Goal: Information Seeking & Learning: Learn about a topic

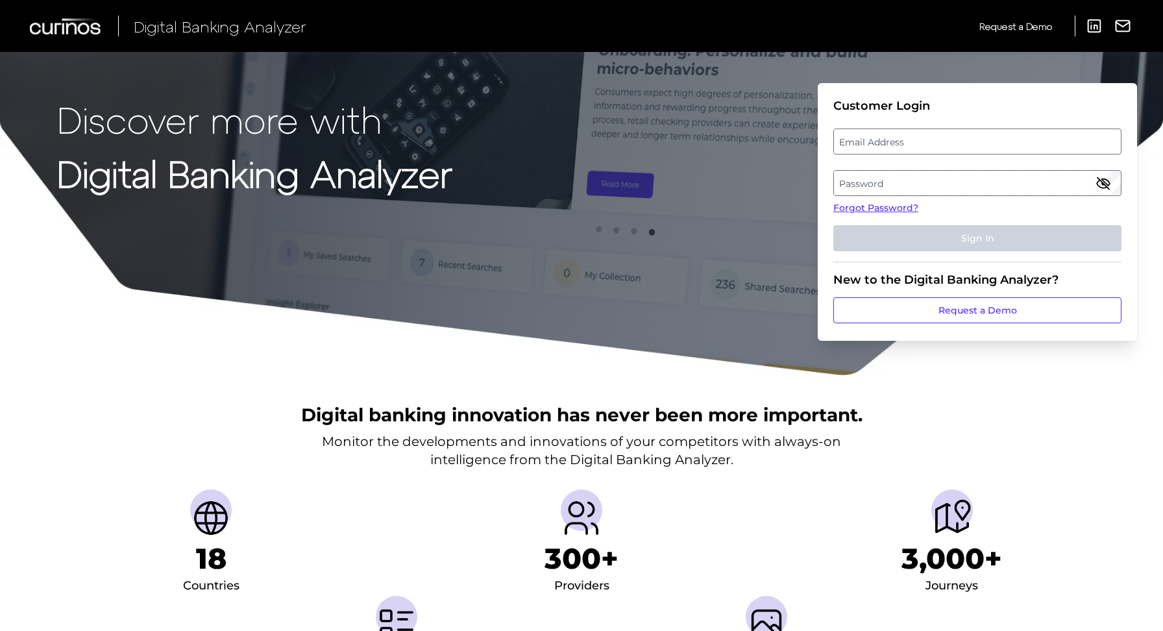
click at [894, 142] on label "Email Address" at bounding box center [977, 141] width 286 height 23
click at [894, 142] on input "email" at bounding box center [978, 142] width 288 height 26
type input "[PERSON_NAME][EMAIL_ADDRESS][DOMAIN_NAME]"
click at [900, 179] on label "Password" at bounding box center [977, 182] width 286 height 23
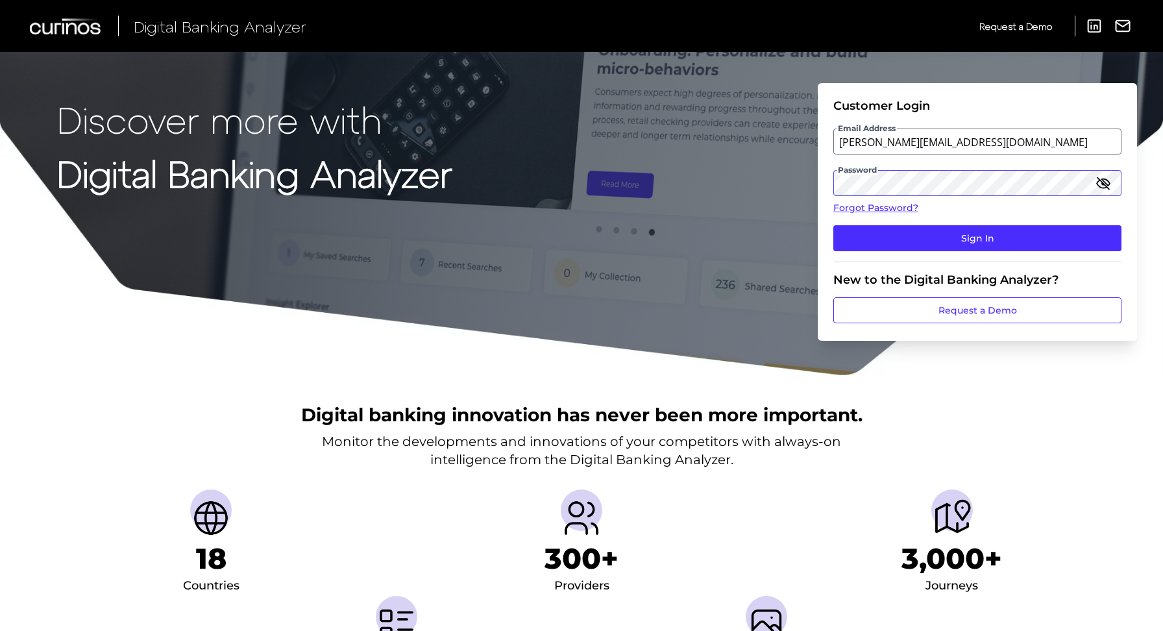
click at [834, 225] on button "Sign In" at bounding box center [978, 238] width 288 height 26
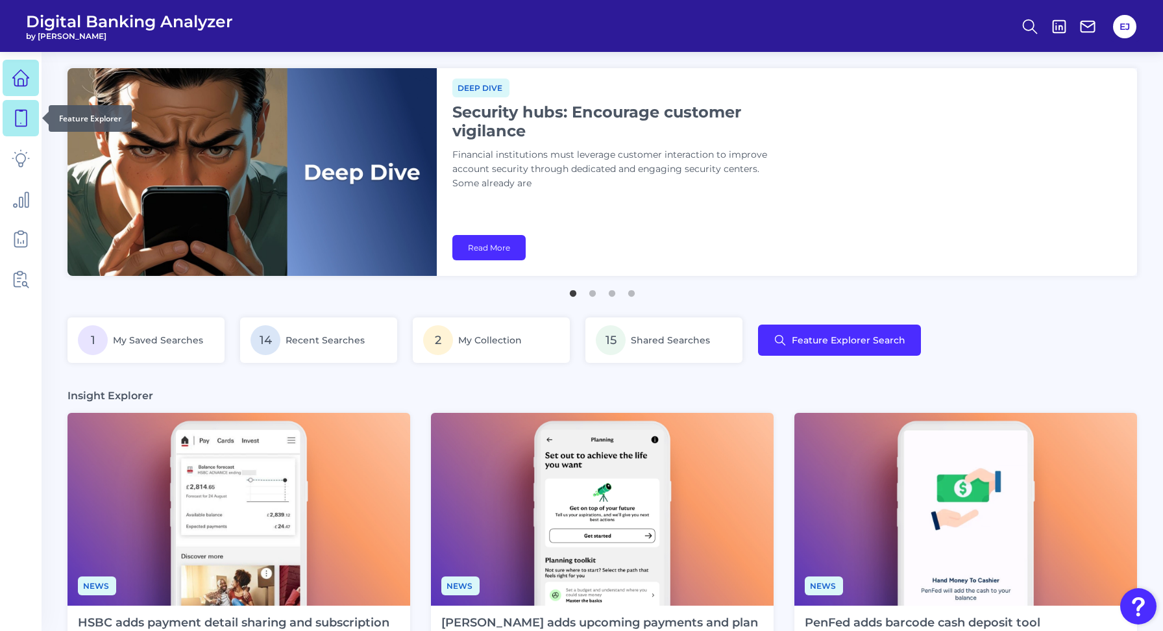
click at [29, 118] on icon at bounding box center [21, 118] width 18 height 18
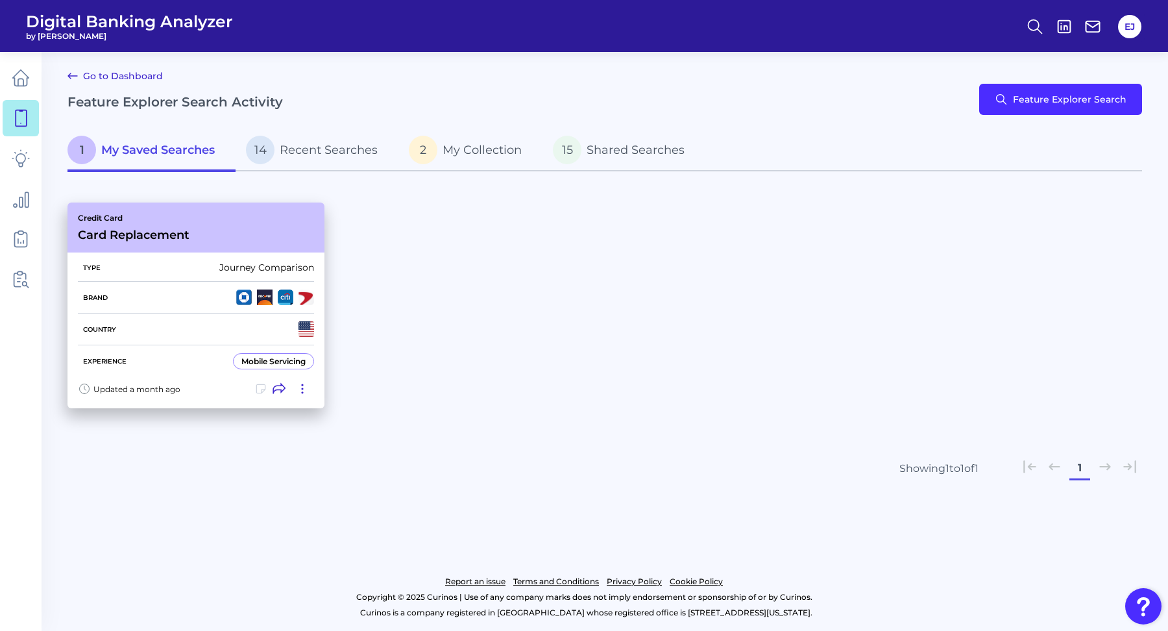
click at [273, 236] on div "Credit Card Card Replacement" at bounding box center [196, 228] width 257 height 50
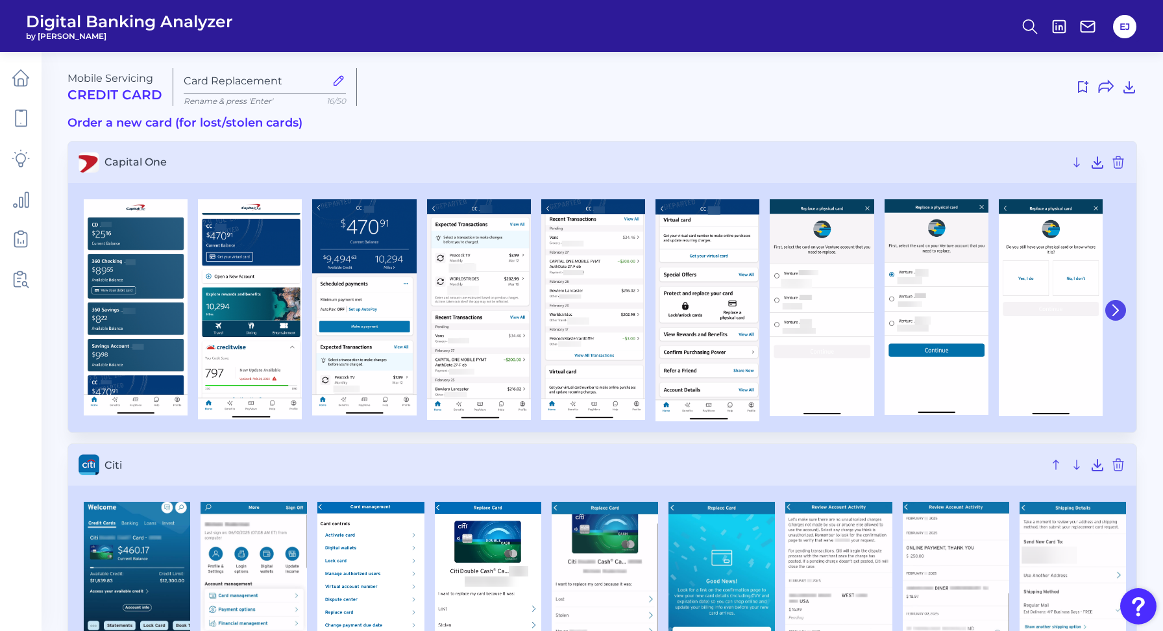
click at [1122, 310] on button at bounding box center [1116, 310] width 21 height 21
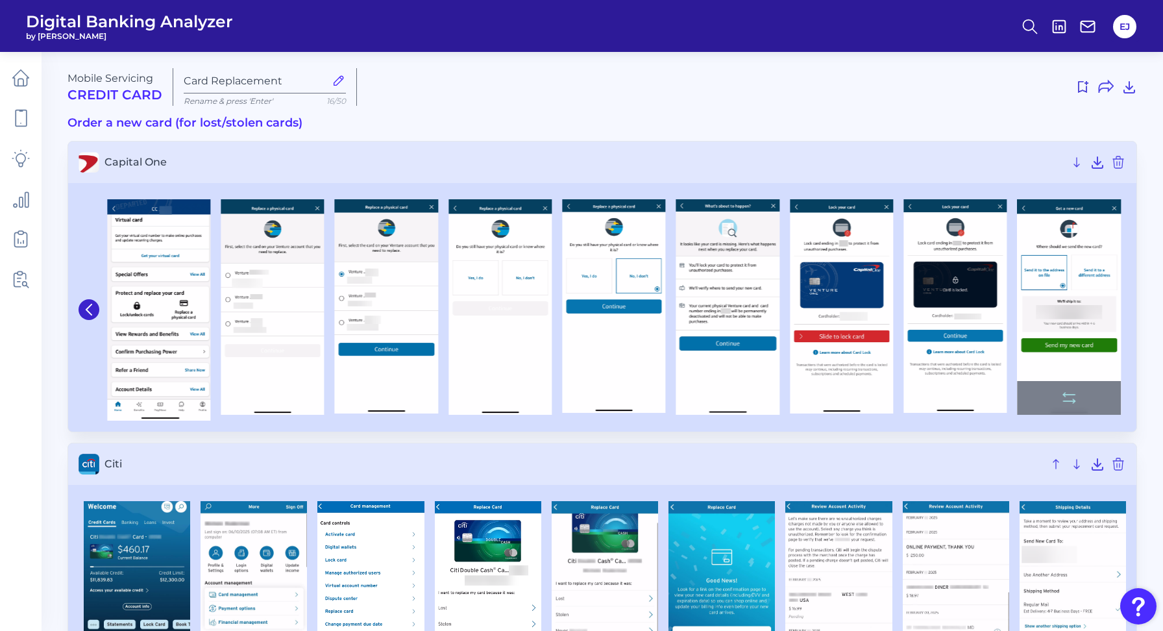
click at [1077, 284] on img at bounding box center [1069, 307] width 103 height 216
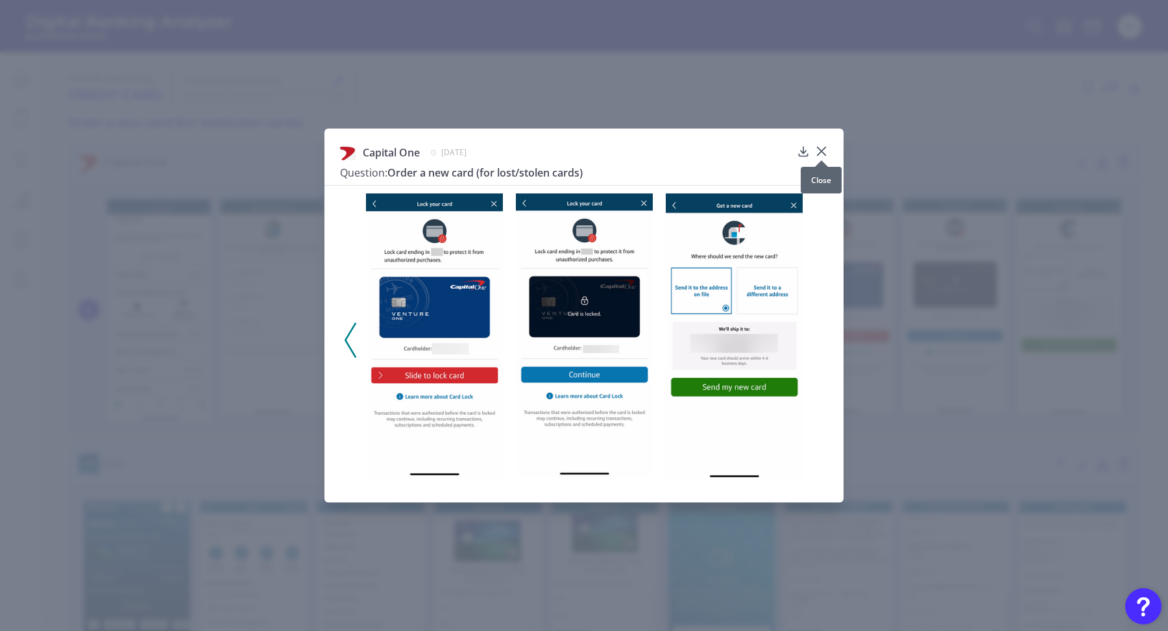
click at [827, 151] on icon at bounding box center [821, 151] width 13 height 13
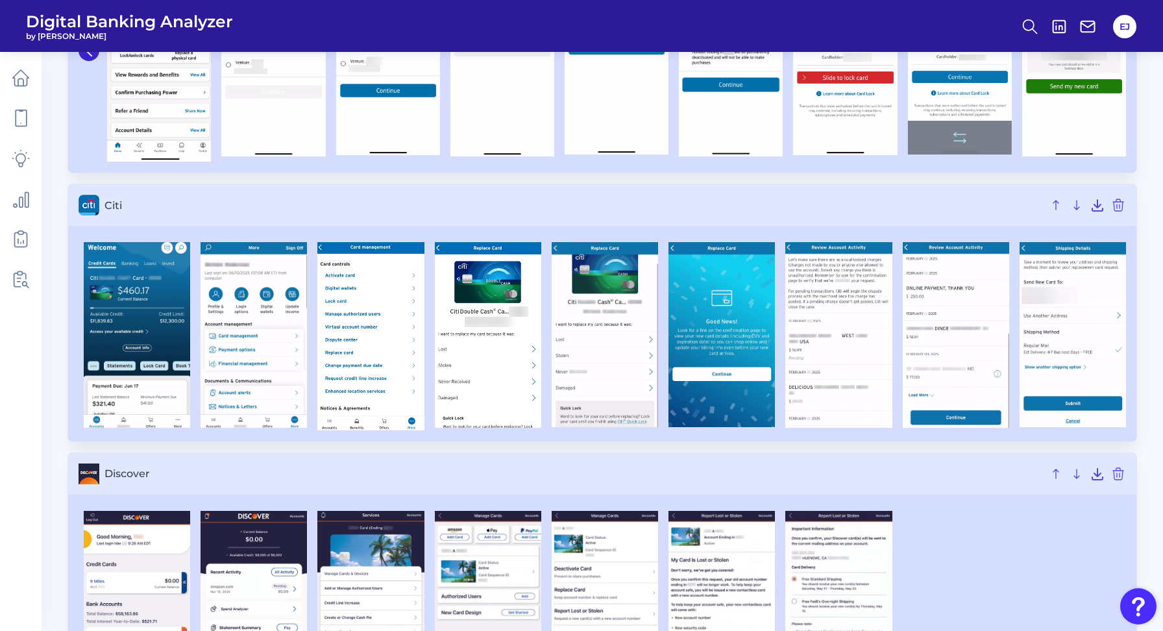
scroll to position [274, 0]
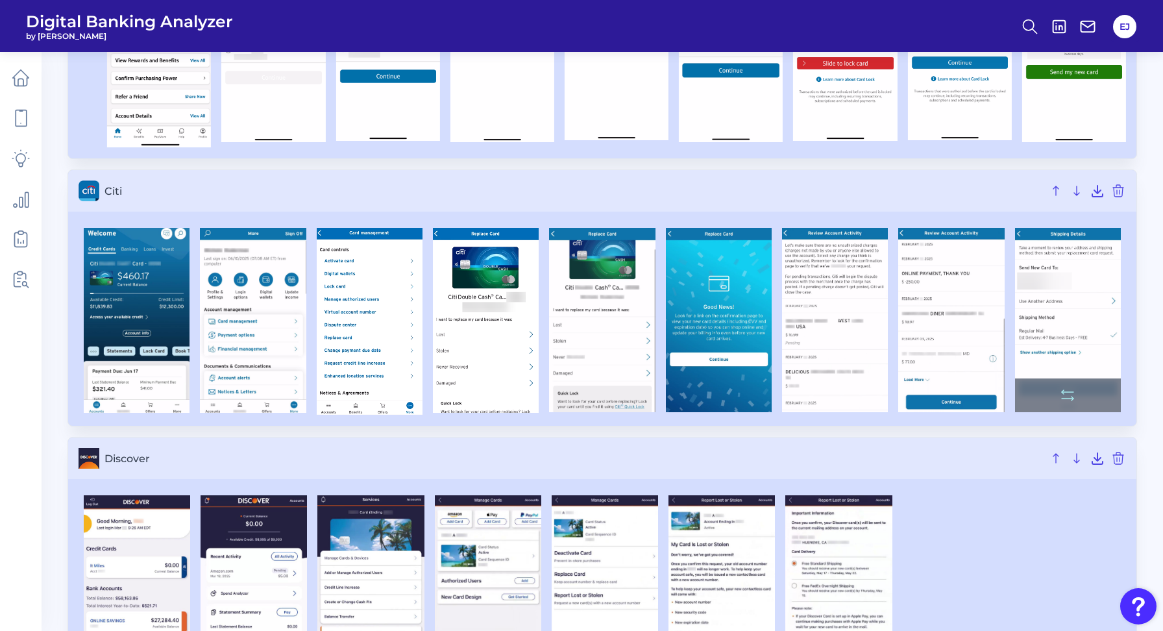
click at [1047, 327] on img at bounding box center [1068, 320] width 106 height 184
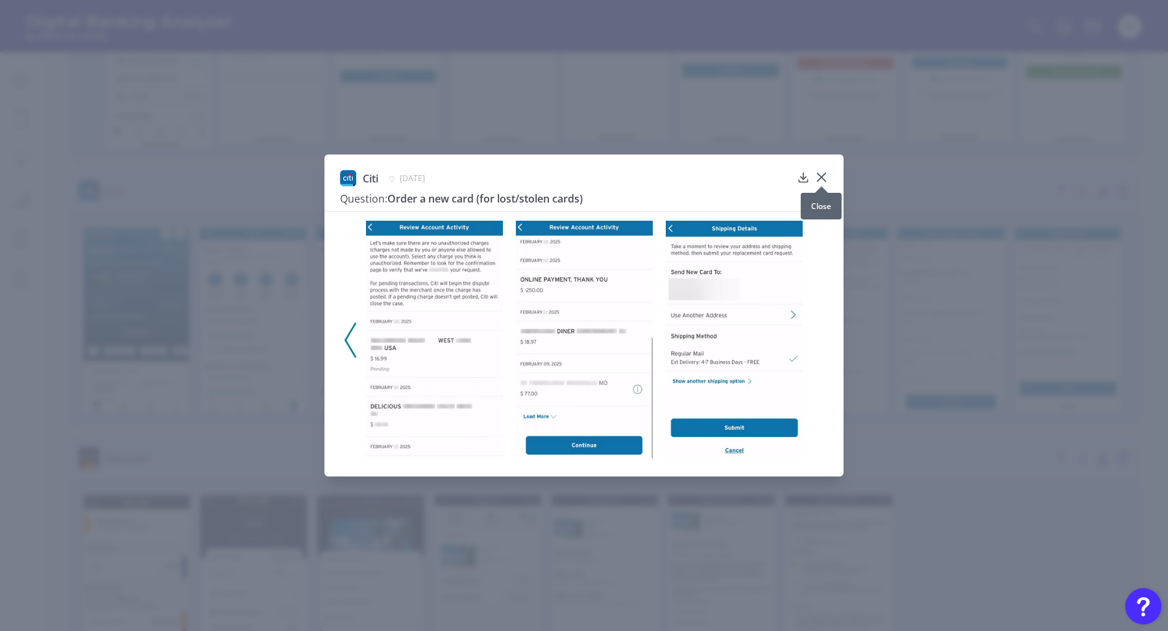
click at [824, 180] on div at bounding box center [821, 186] width 13 height 13
click at [826, 172] on icon at bounding box center [821, 177] width 13 height 13
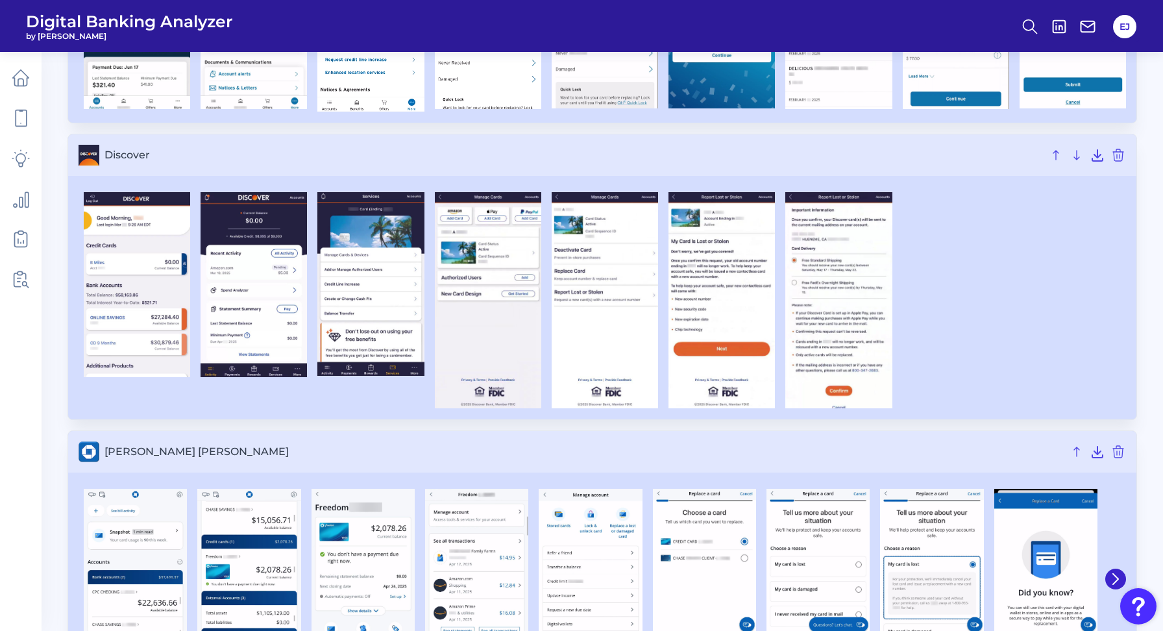
scroll to position [647, 0]
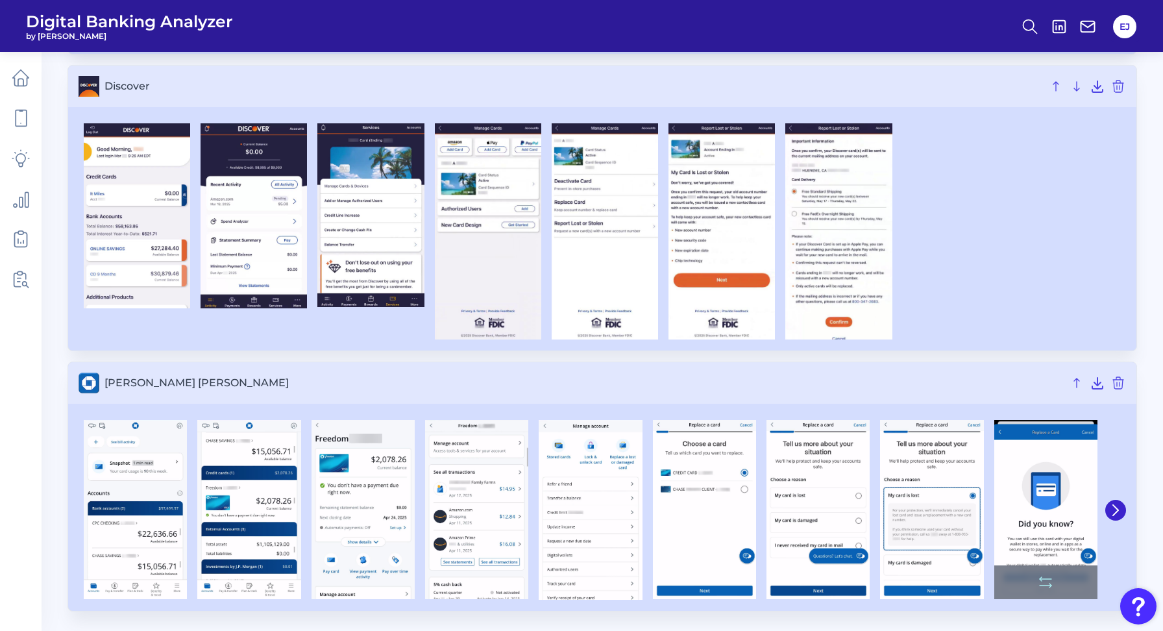
click at [1039, 494] on img at bounding box center [1046, 509] width 103 height 179
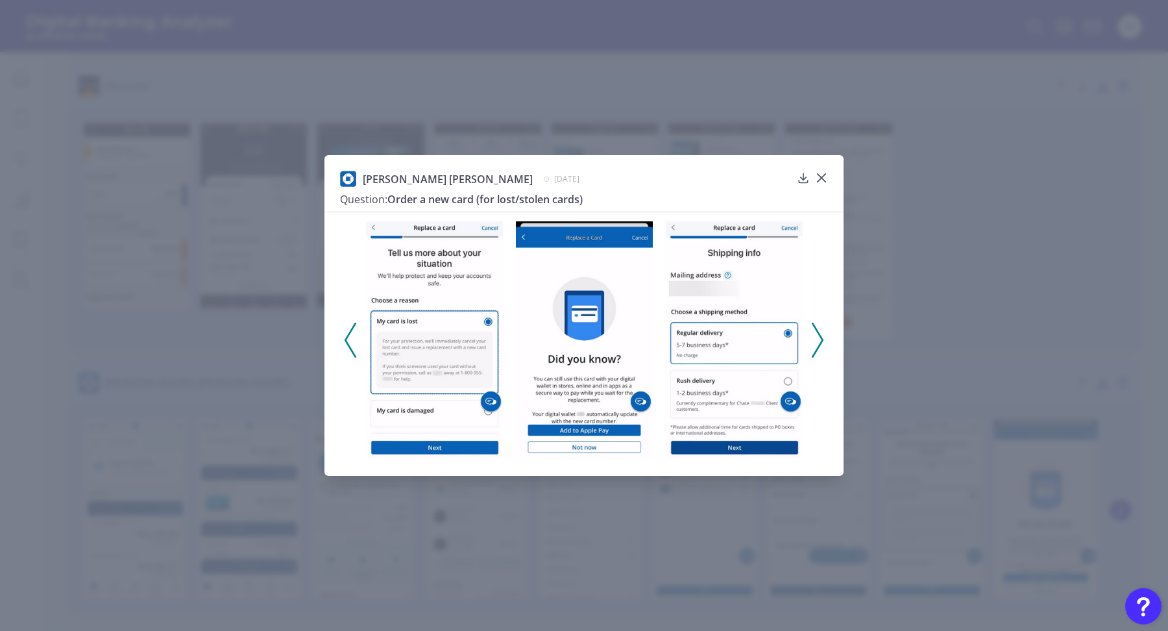
click at [830, 174] on div "[PERSON_NAME] [PERSON_NAME][DATE] Question: Order a new card (for lost/stolen c…" at bounding box center [584, 315] width 519 height 321
click at [824, 174] on icon at bounding box center [822, 178] width 8 height 8
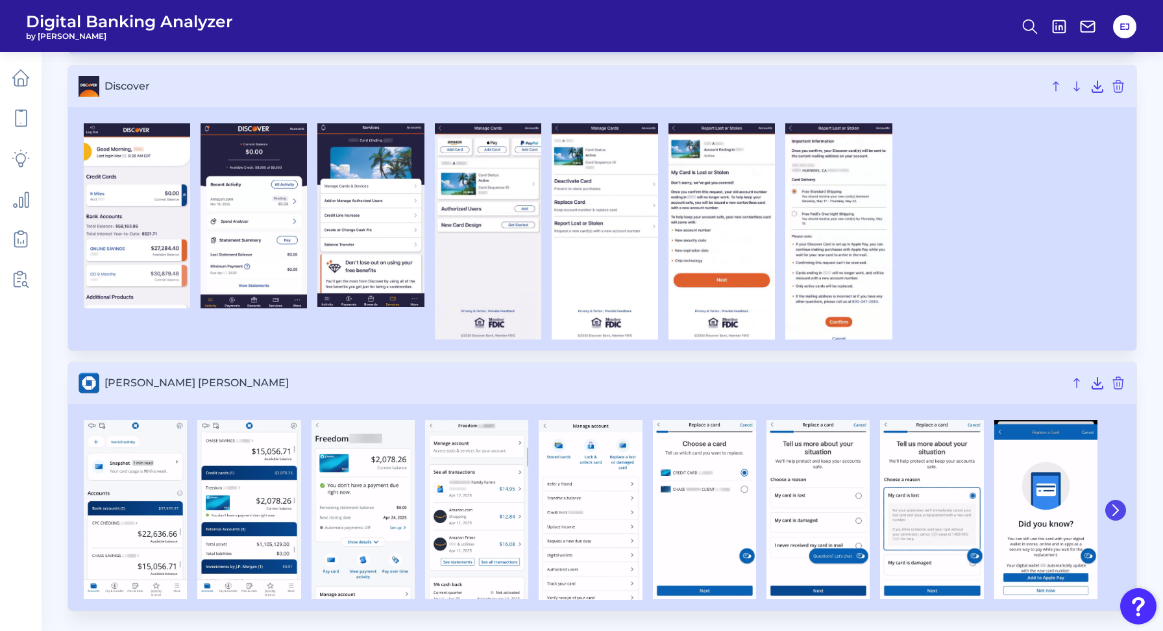
click at [1116, 509] on icon at bounding box center [1116, 510] width 12 height 12
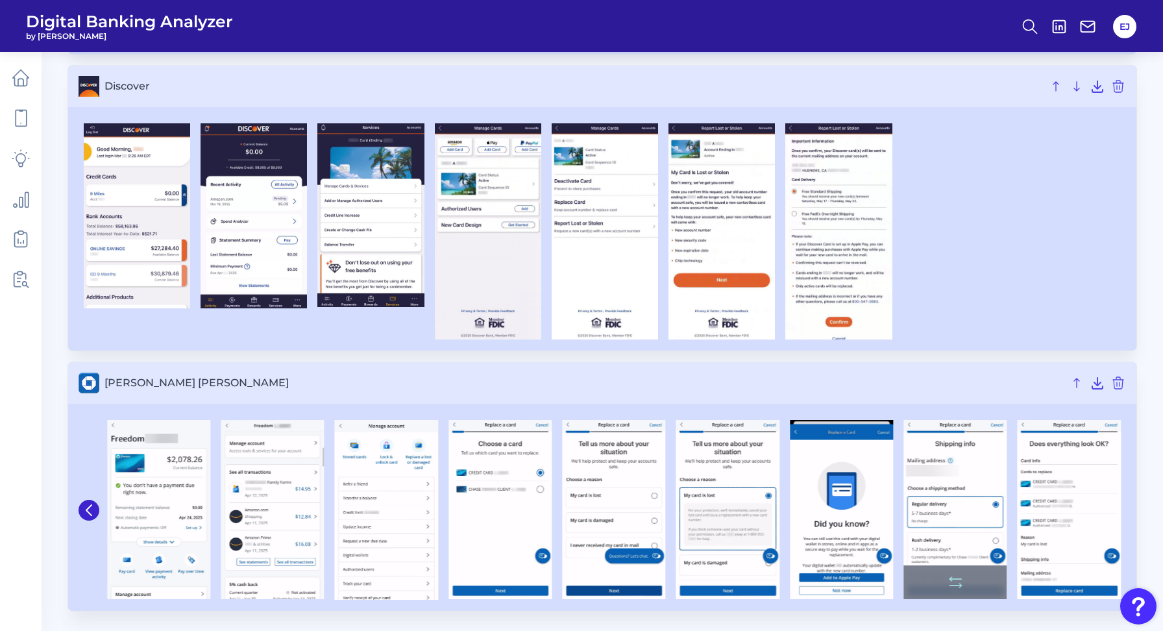
click at [940, 467] on img at bounding box center [955, 509] width 103 height 179
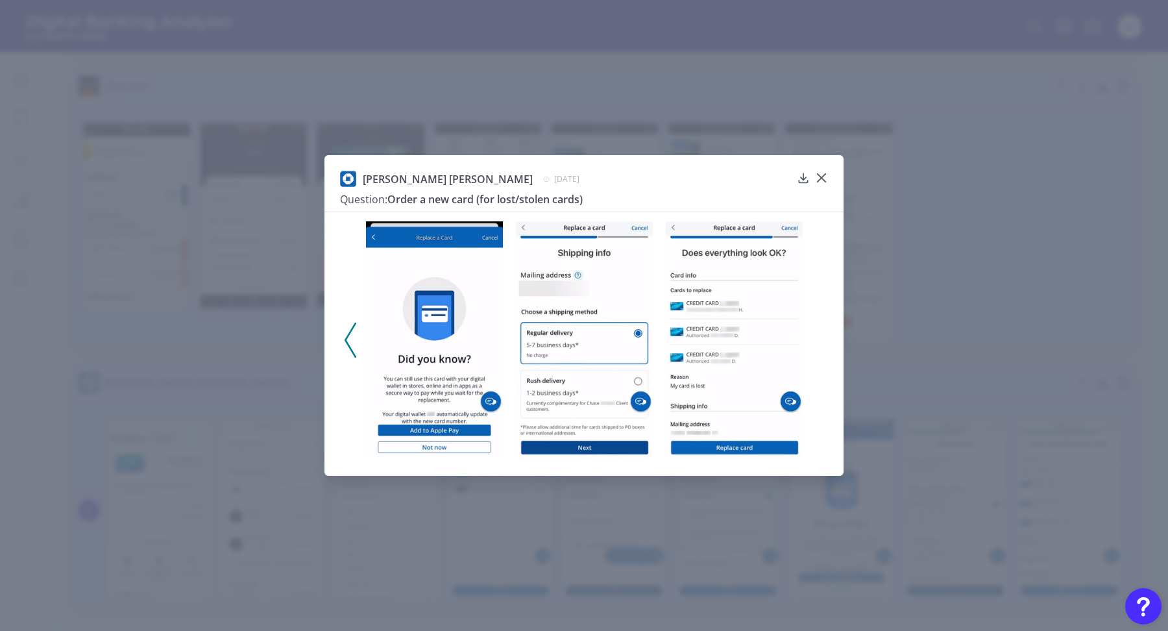
click at [579, 273] on img at bounding box center [584, 340] width 137 height 238
click at [822, 176] on icon at bounding box center [822, 178] width 8 height 8
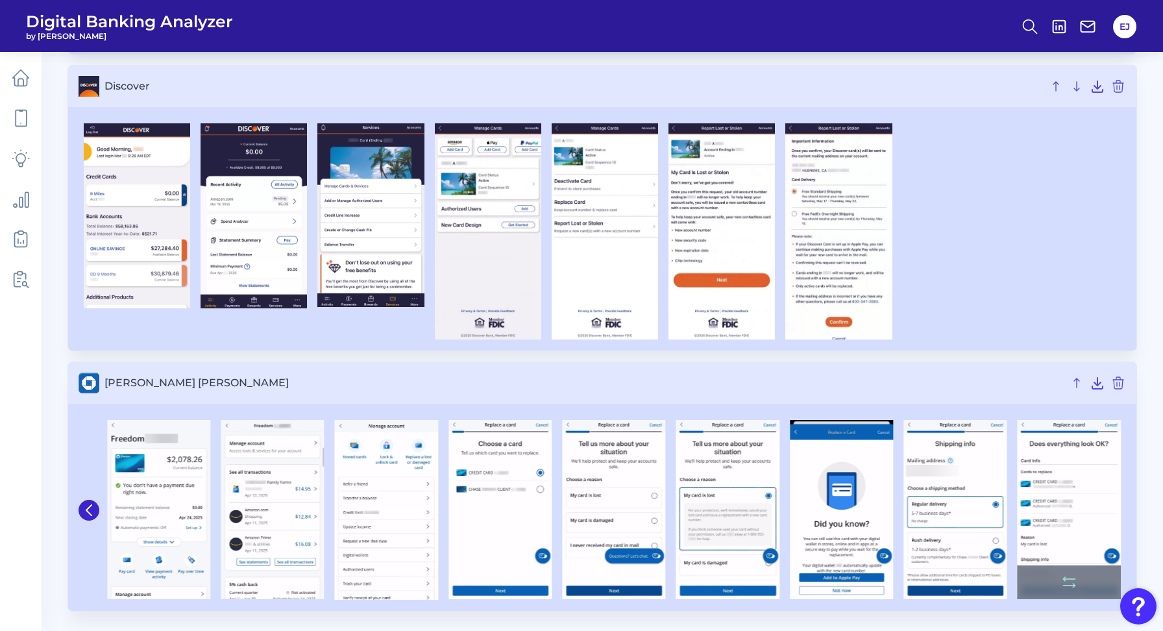
click at [1061, 513] on img at bounding box center [1069, 509] width 103 height 179
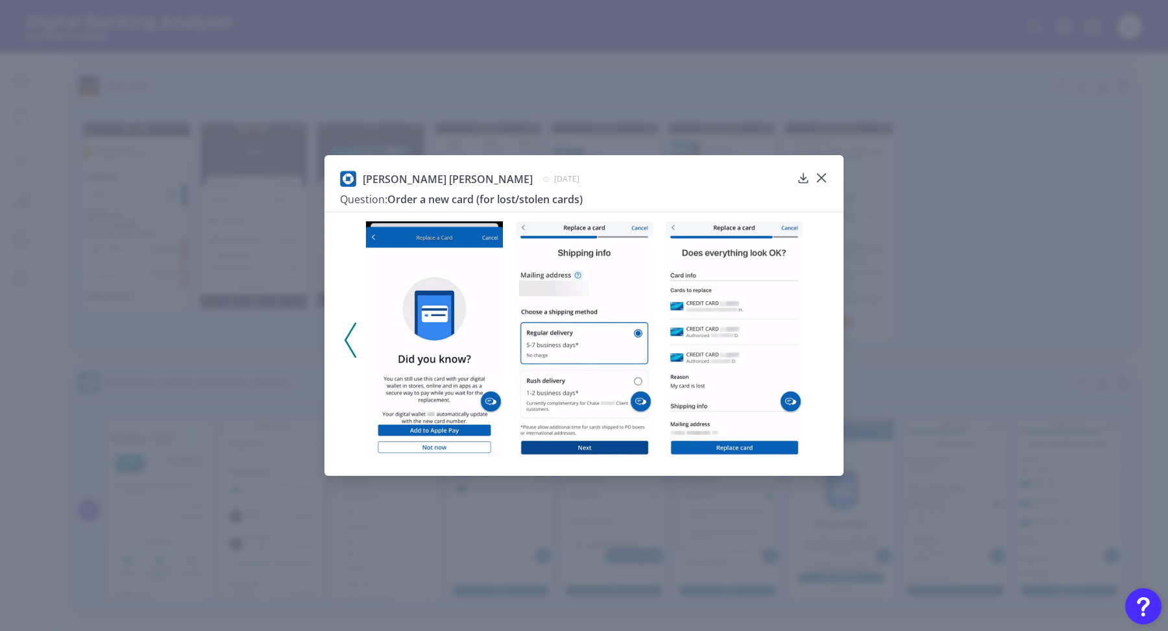
click at [932, 314] on div "[PERSON_NAME] [PERSON_NAME][DATE] Question: Order a new card (for lost/stolen c…" at bounding box center [584, 315] width 1168 height 631
click at [813, 173] on div "[PERSON_NAME] [PERSON_NAME][DATE] Question: Order a new card (for lost/stolen c…" at bounding box center [584, 191] width 488 height 41
click at [819, 173] on icon at bounding box center [821, 177] width 13 height 13
